Goal: Entertainment & Leisure: Browse casually

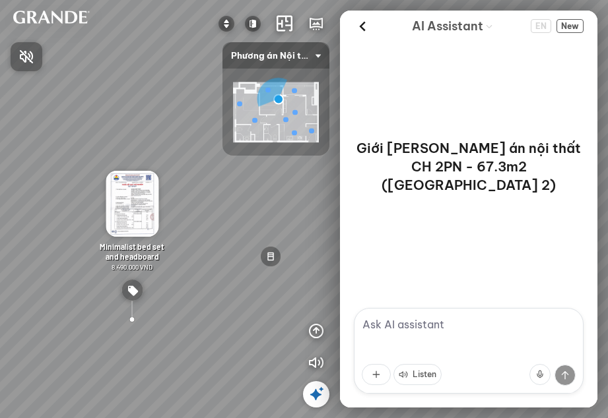
click at [139, 186] on div at bounding box center [304, 209] width 608 height 418
click at [123, 217] on img at bounding box center [132, 204] width 53 height 66
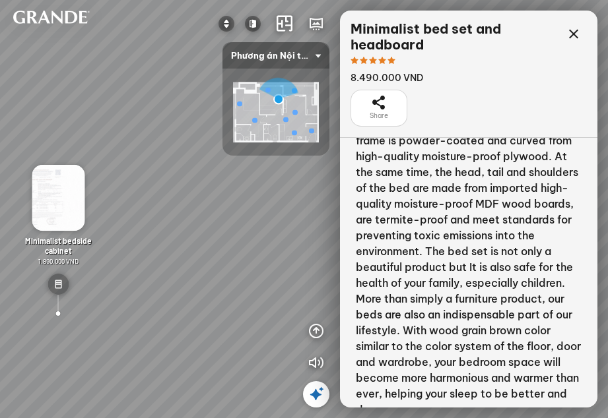
scroll to position [528, 0]
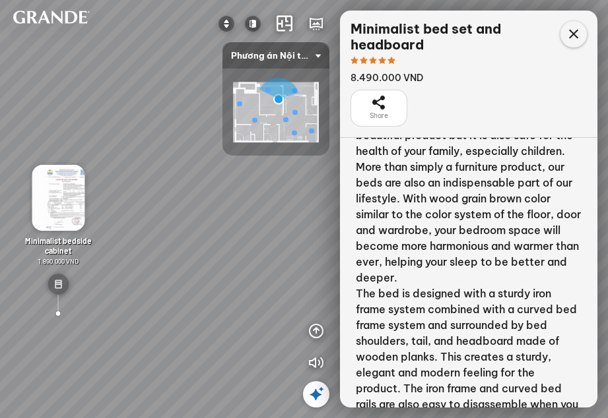
click at [574, 36] on icon at bounding box center [573, 34] width 16 height 16
